Goal: Task Accomplishment & Management: Use online tool/utility

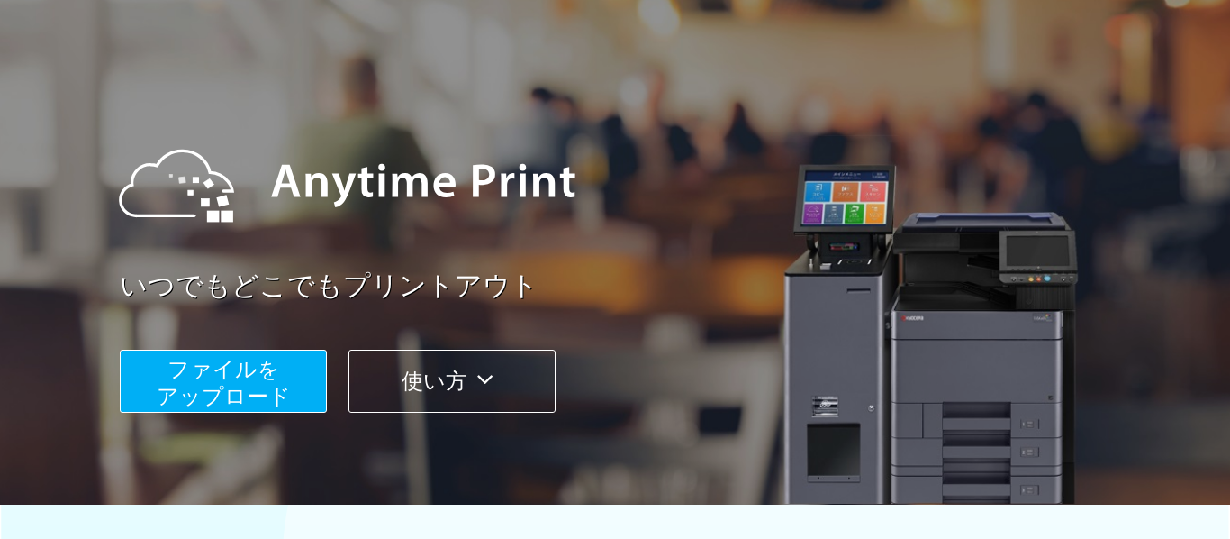
scroll to position [89, 0]
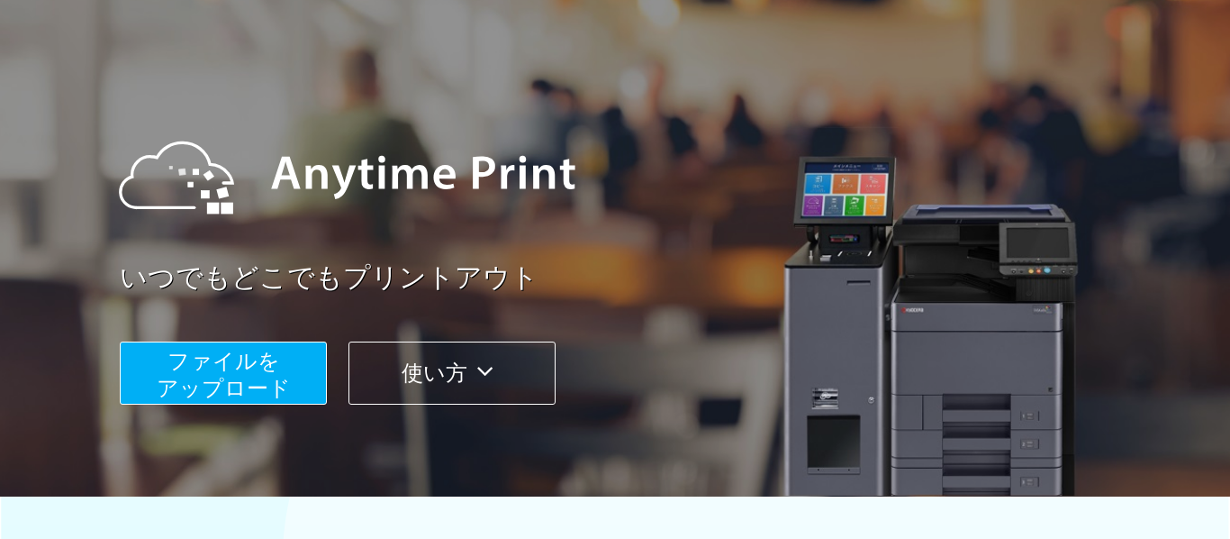
click at [283, 345] on button "ファイルを ​​アップロード" at bounding box center [223, 372] width 207 height 63
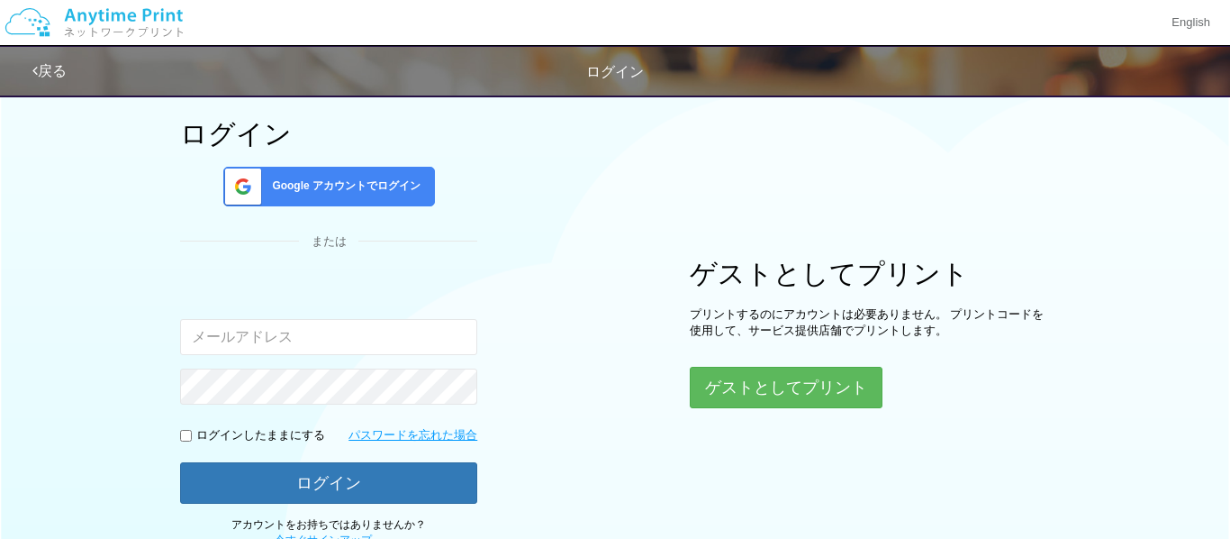
click at [298, 342] on input "email" at bounding box center [328, 337] width 297 height 36
click at [806, 406] on button "ゲストとしてプリント" at bounding box center [785, 388] width 191 height 40
click at [737, 377] on button "ゲストとしてプリント" at bounding box center [785, 388] width 191 height 40
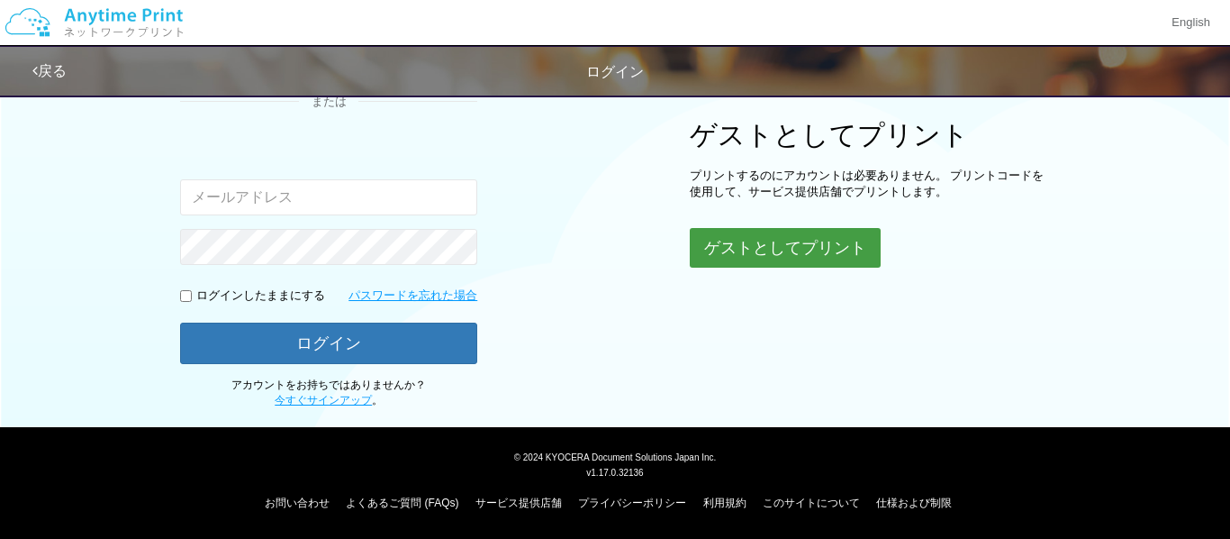
click at [772, 246] on button "ゲストとしてプリント" at bounding box center [785, 248] width 191 height 40
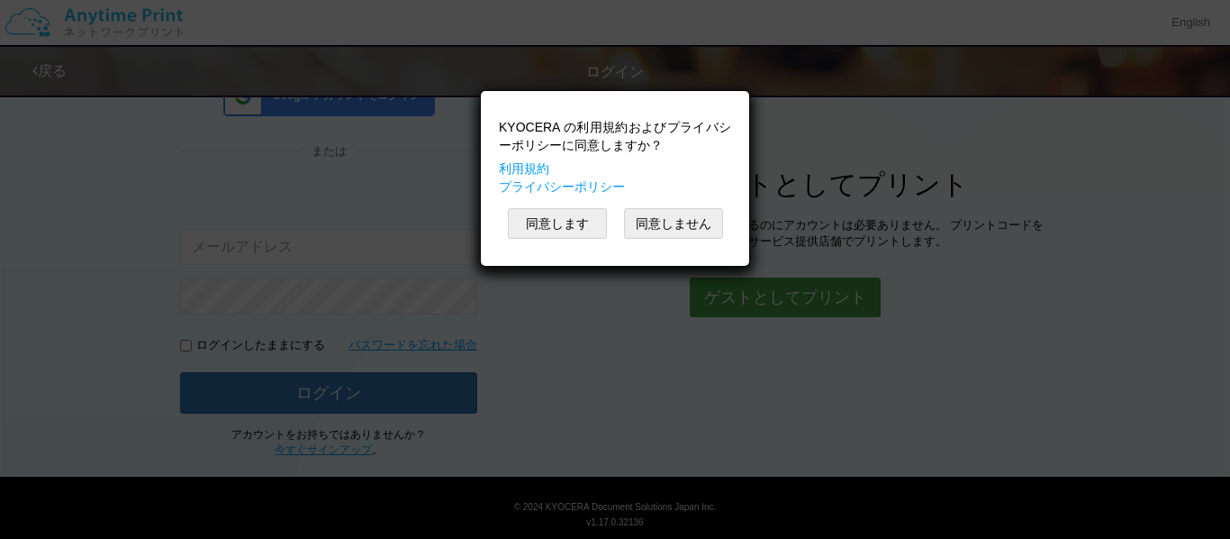
scroll to position [213, 0]
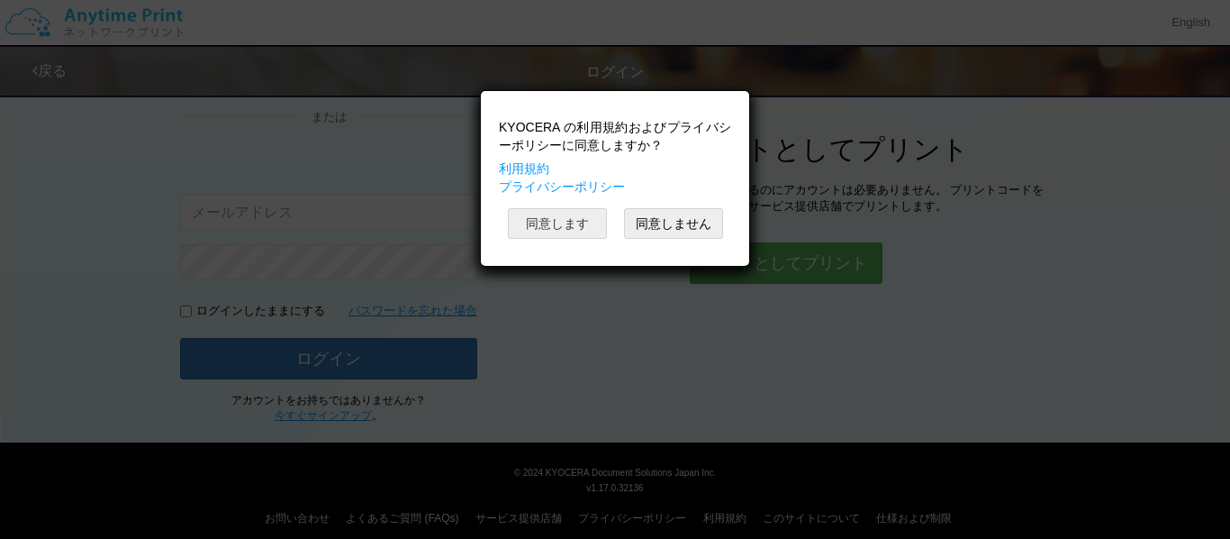
click at [576, 232] on button "同意します" at bounding box center [557, 223] width 99 height 31
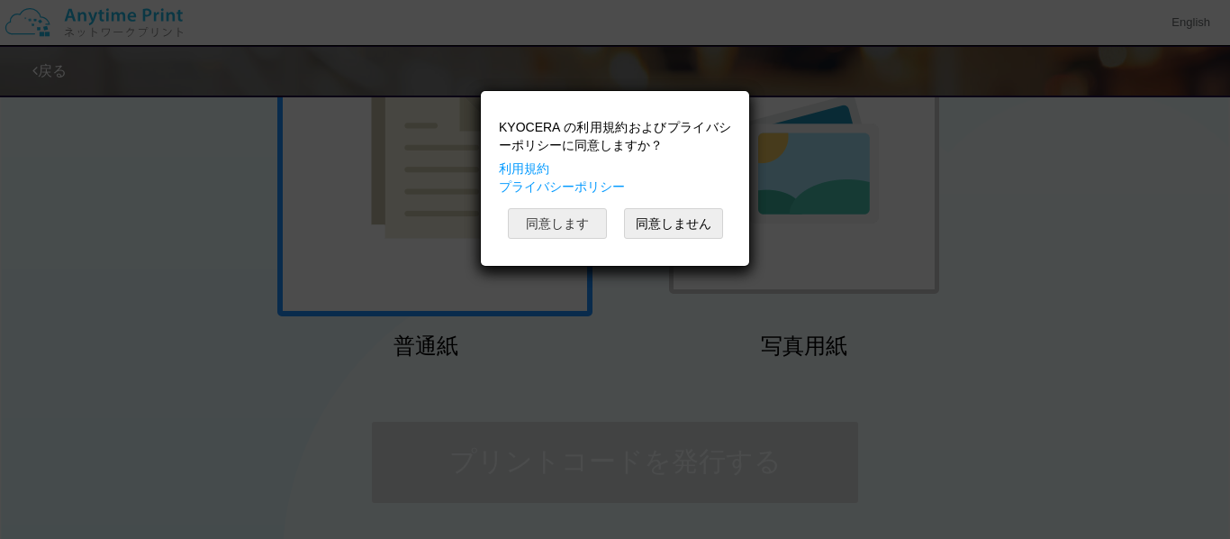
click at [576, 232] on button "同意します" at bounding box center [557, 223] width 99 height 31
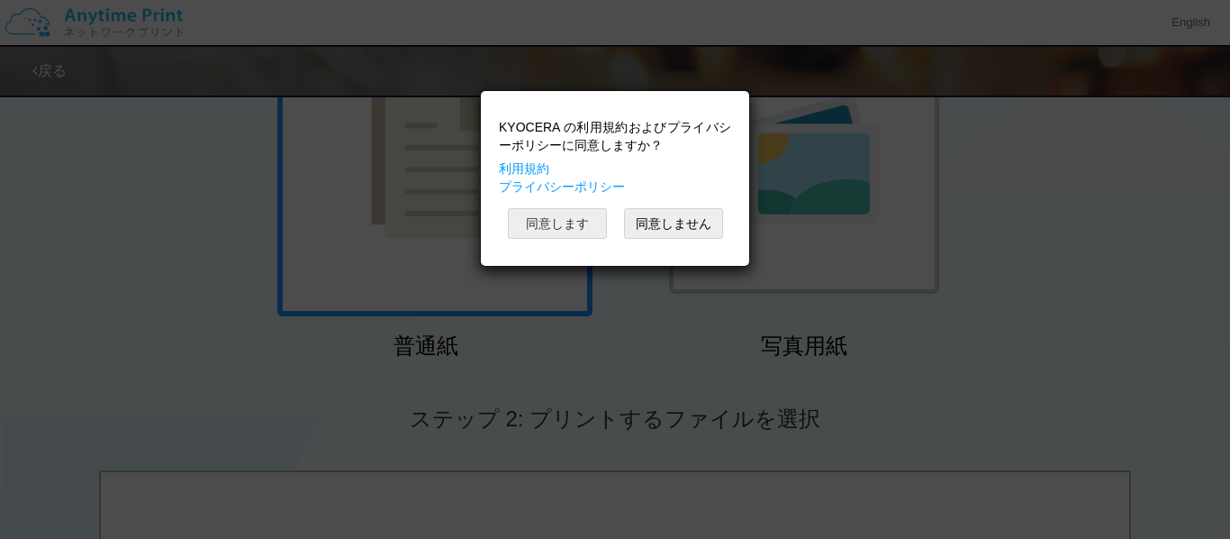
click at [576, 232] on button "同意します" at bounding box center [557, 223] width 99 height 31
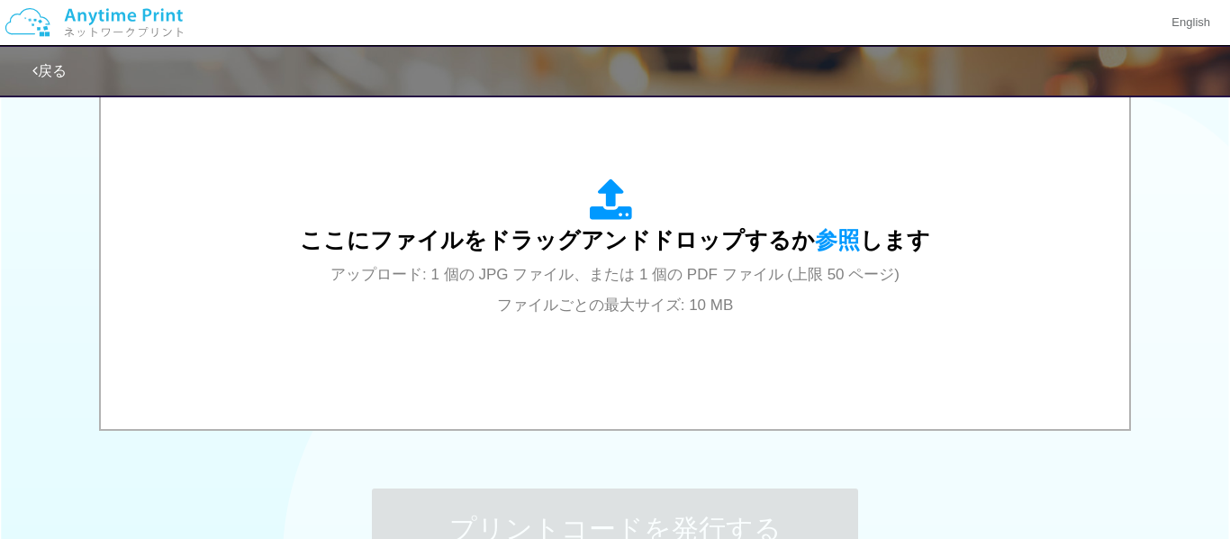
scroll to position [668, 0]
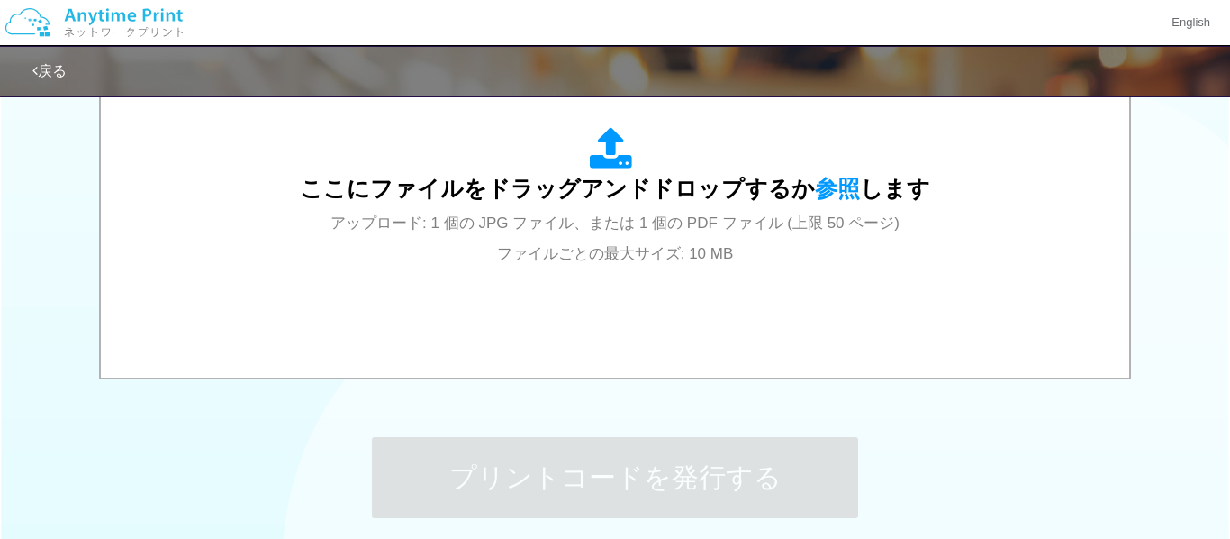
click at [632, 94] on div "戻る" at bounding box center [572, 71] width 1081 height 49
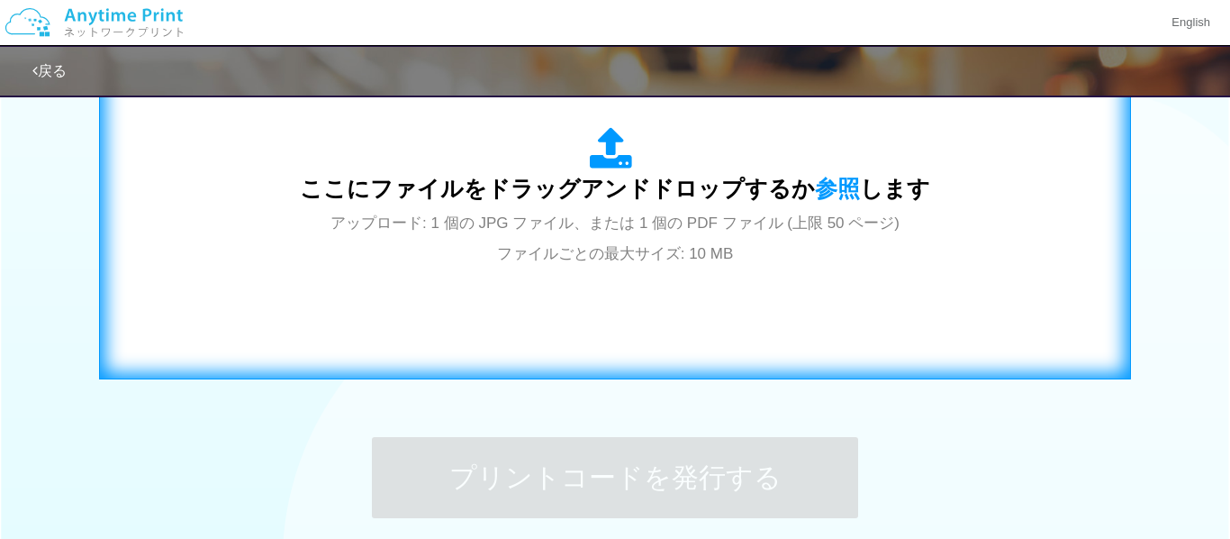
click at [609, 225] on span "アップロード: 1 個の JPG ファイル、または 1 個の PDF ファイル (上限 50 ページ) ファイルごとの最大サイズ: 10 MB" at bounding box center [615, 238] width 569 height 48
click at [689, 99] on div "ここにファイルをドラッグアンドドロップするか 参照 します アップロード: 1 個の JPG ファイル、または 1 個の PDF ファイル (上限 50 ペー…" at bounding box center [615, 197] width 994 height 326
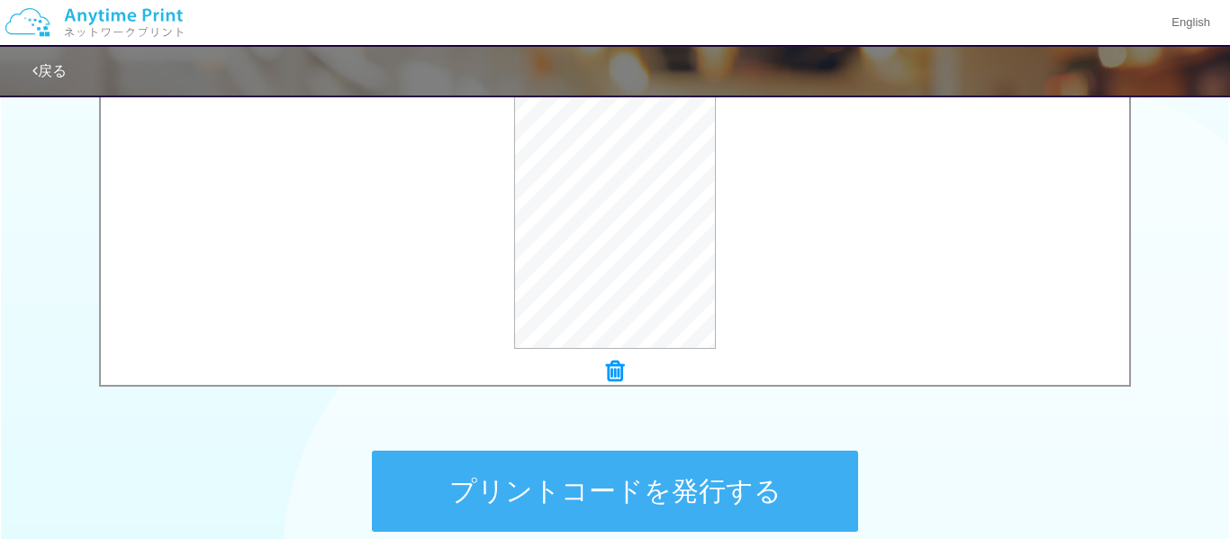
scroll to position [667, 0]
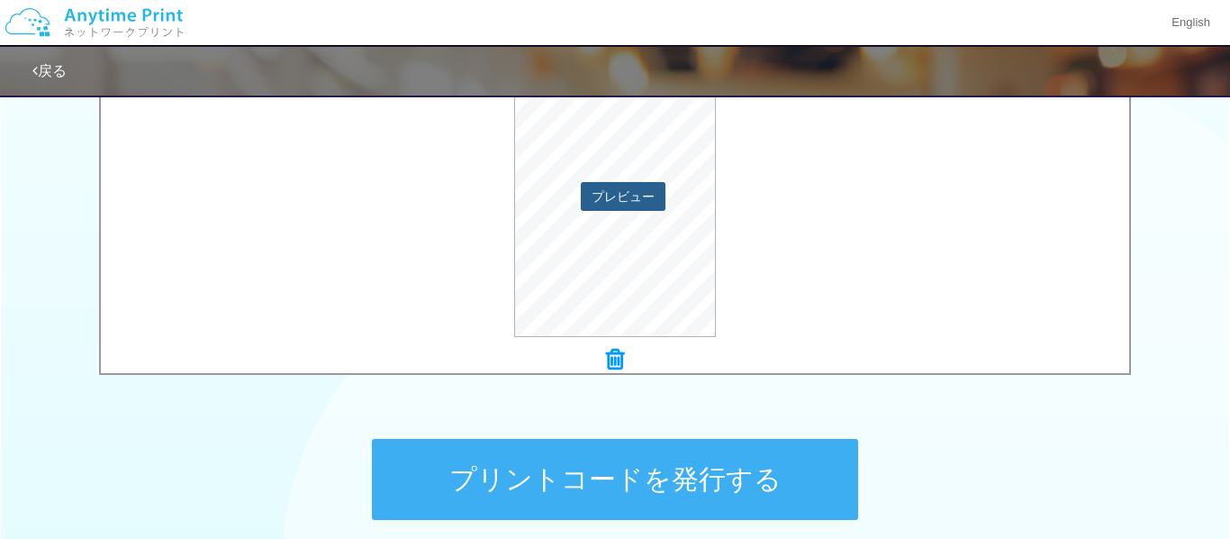
click at [631, 199] on button "プレビュー" at bounding box center [623, 196] width 85 height 29
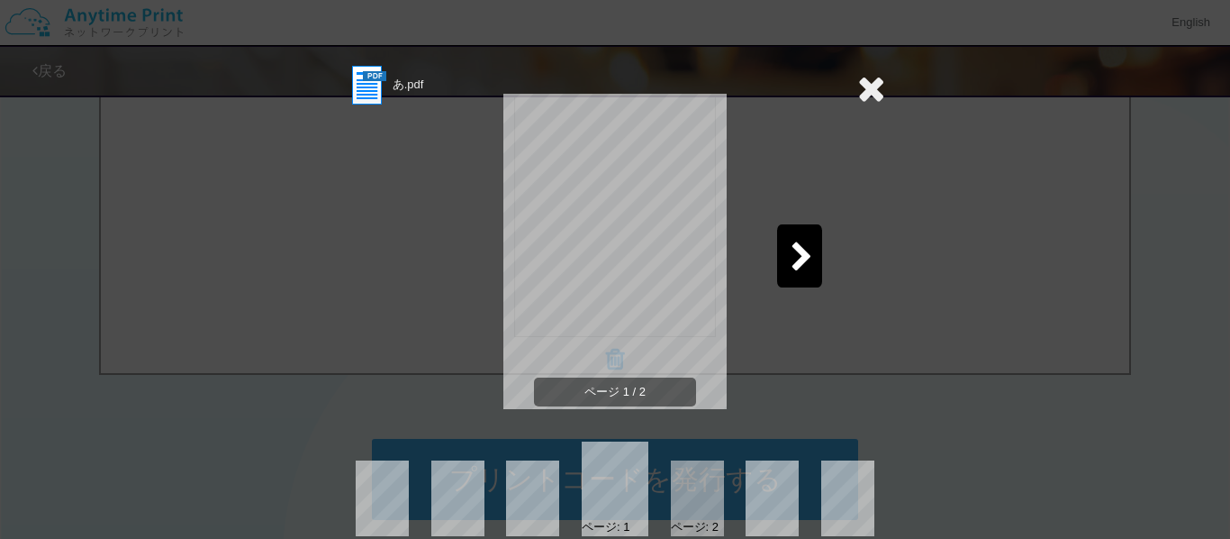
click at [876, 86] on icon at bounding box center [872, 88] width 28 height 36
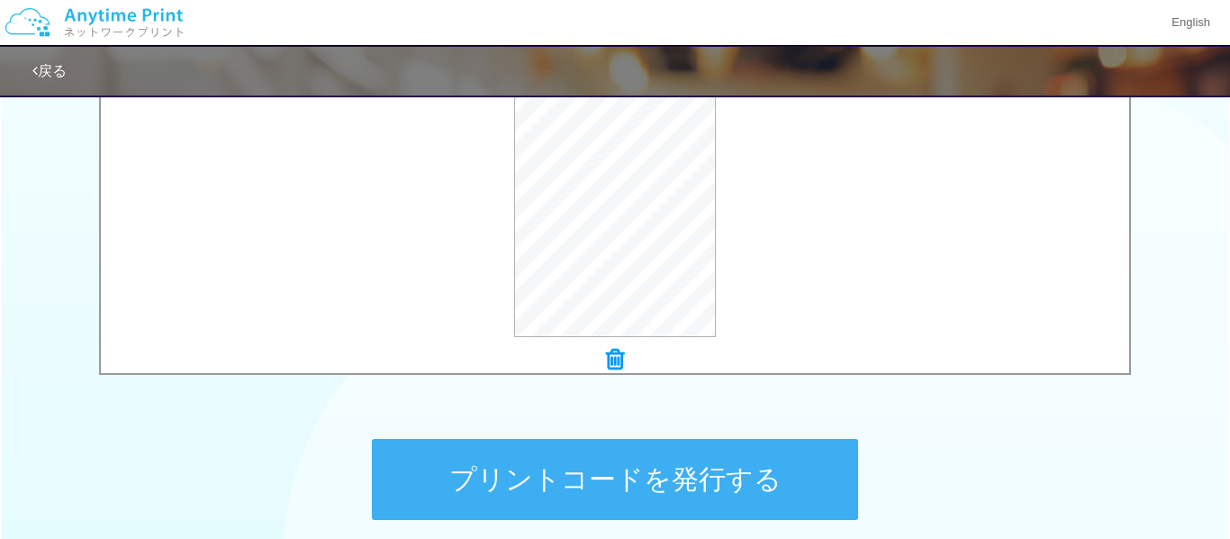
click at [713, 459] on button "プリントコードを発行する" at bounding box center [615, 479] width 486 height 81
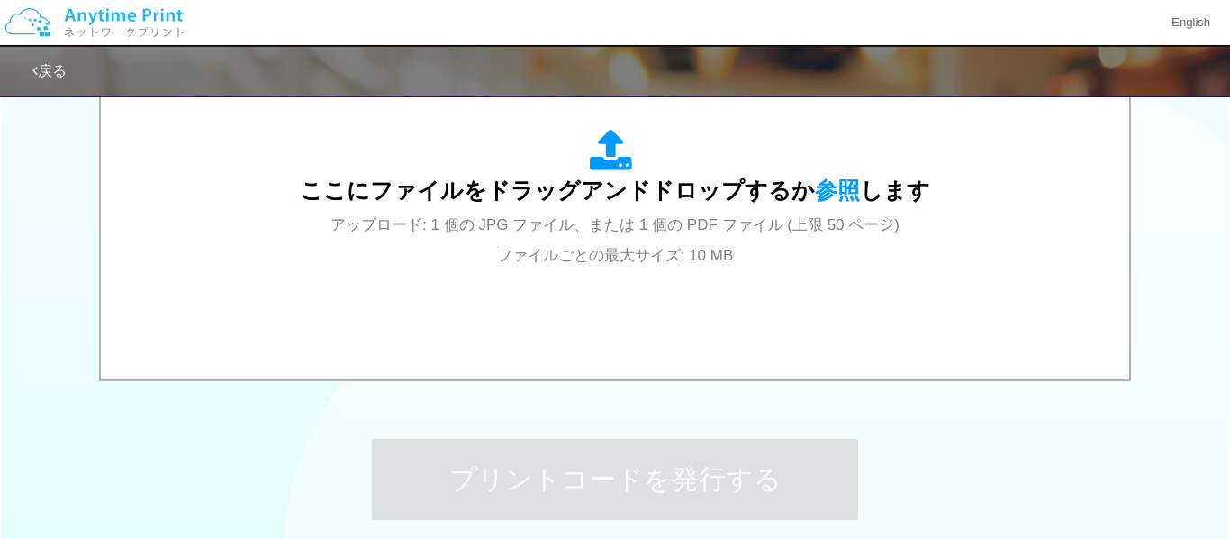
scroll to position [0, 0]
